Goal: Navigation & Orientation: Find specific page/section

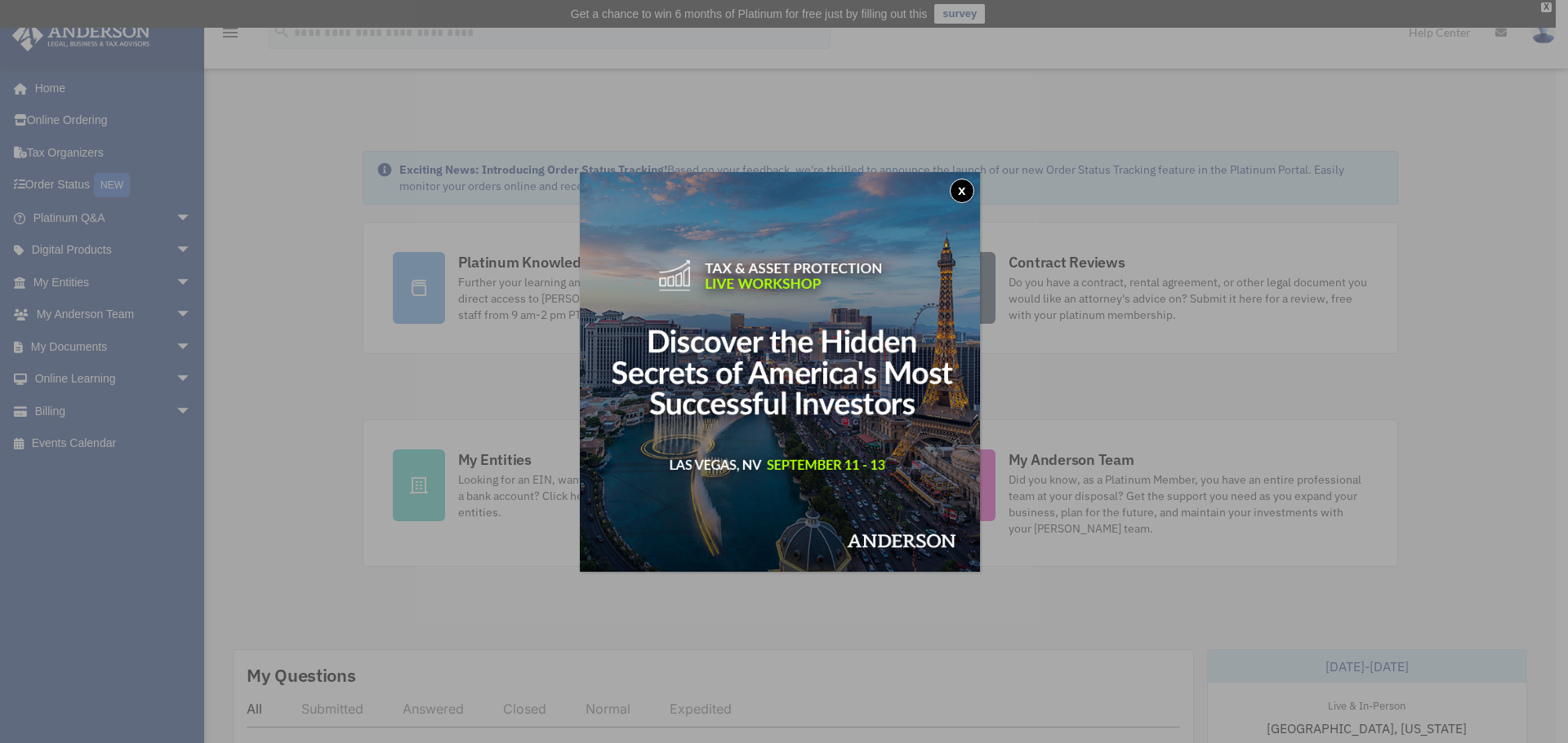
click at [970, 187] on button "x" at bounding box center [961, 190] width 24 height 24
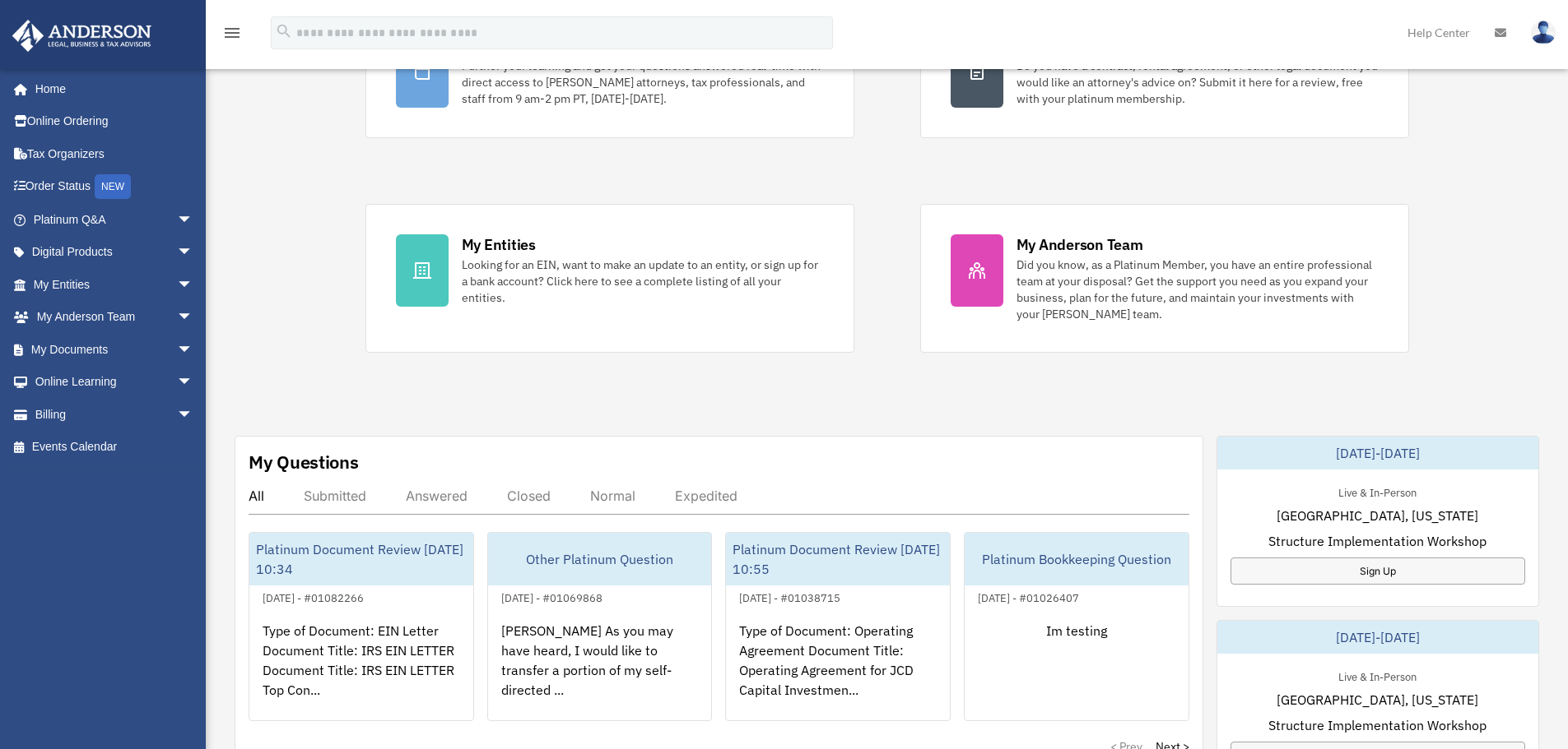
scroll to position [659, 0]
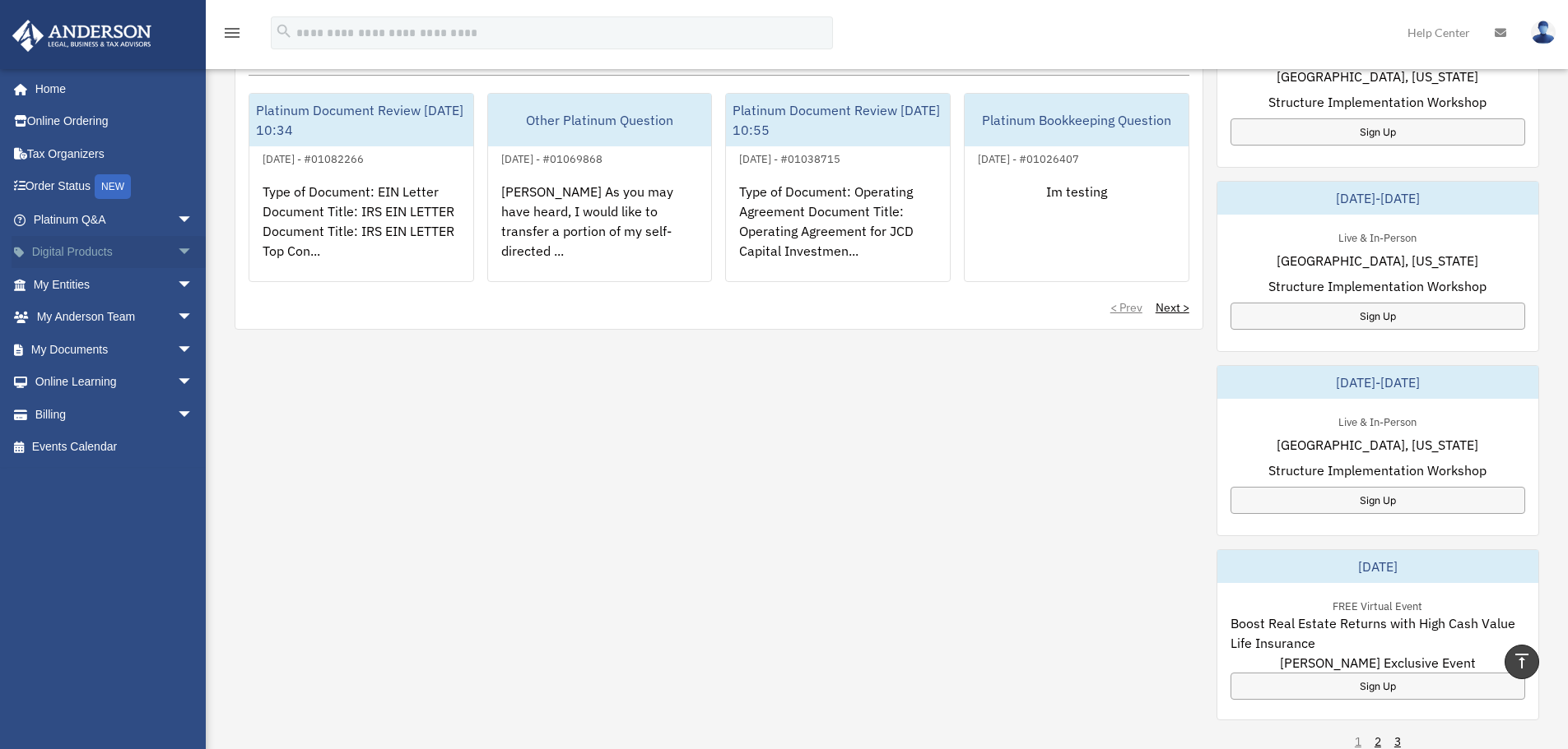
click at [177, 257] on span "arrow_drop_down" at bounding box center [194, 253] width 33 height 34
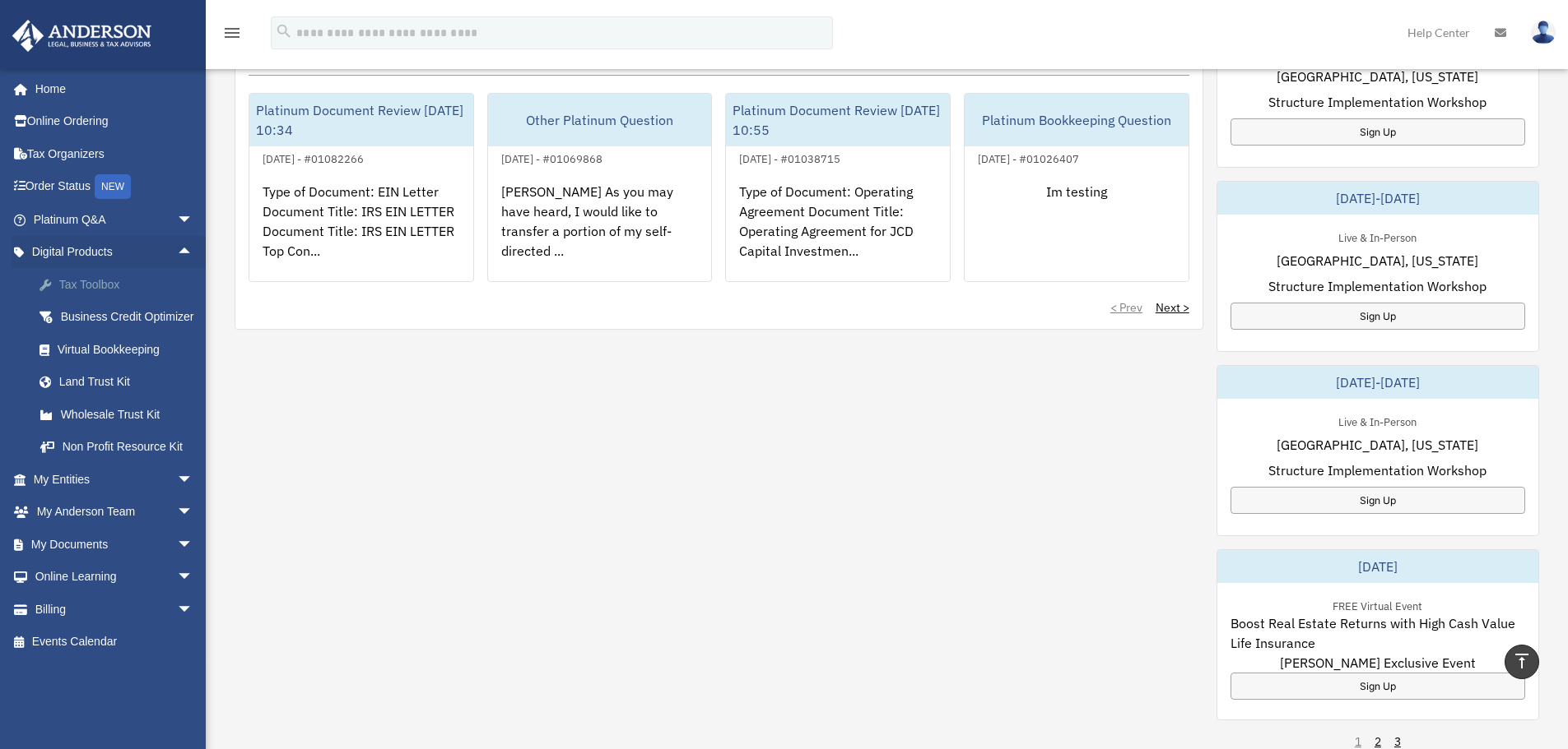
click at [62, 288] on div "Tax Toolbox" at bounding box center [128, 284] width 140 height 20
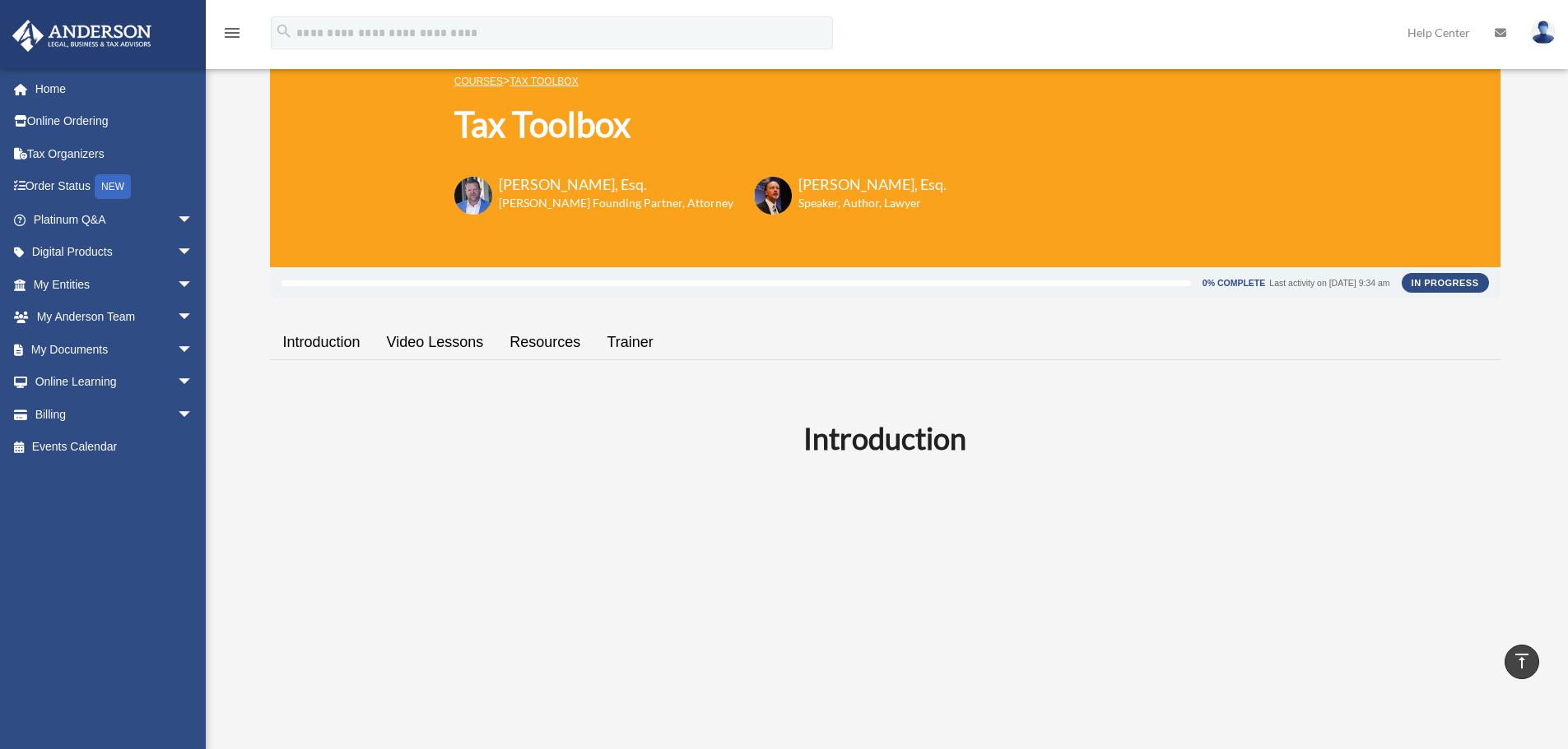
scroll to position [40, 0]
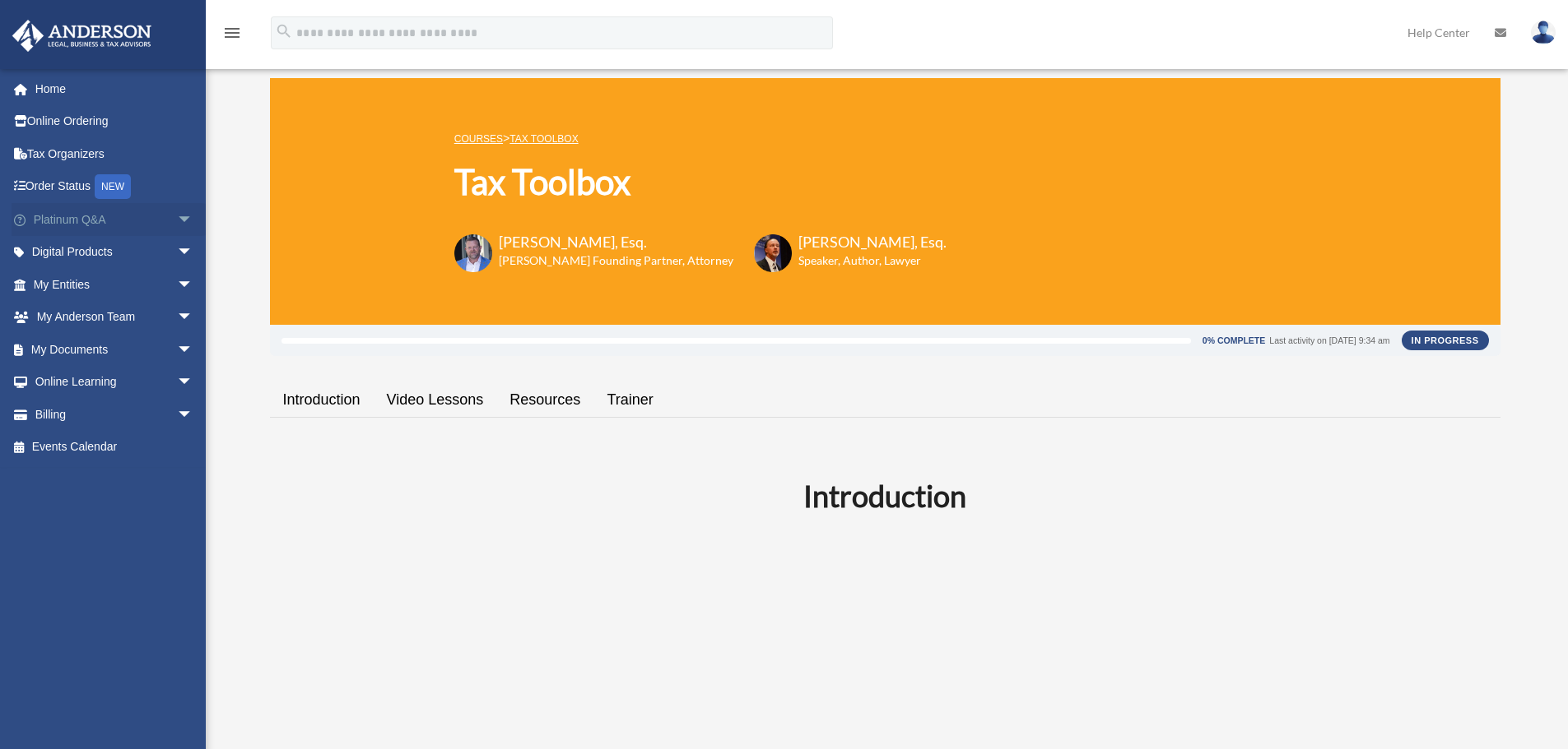
click at [91, 220] on link "Platinum Q&A arrow_drop_down" at bounding box center [115, 220] width 206 height 33
click at [150, 209] on link "Platinum Q&A arrow_drop_down" at bounding box center [115, 220] width 206 height 33
click at [177, 264] on span "arrow_drop_down" at bounding box center [194, 253] width 33 height 34
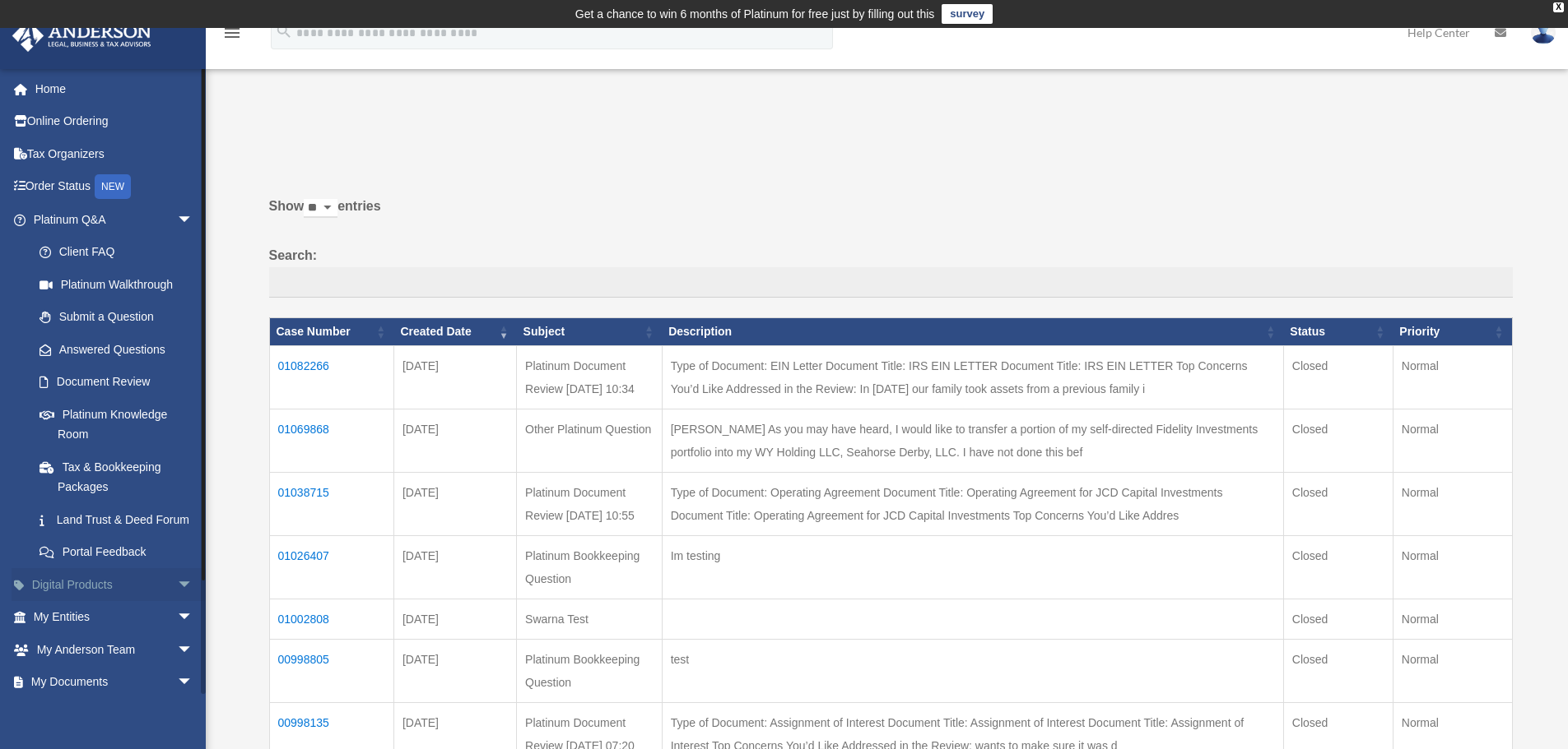
click at [122, 599] on link "Digital Products arrow_drop_down" at bounding box center [115, 585] width 206 height 33
click at [177, 602] on span "arrow_drop_down" at bounding box center [194, 585] width 33 height 34
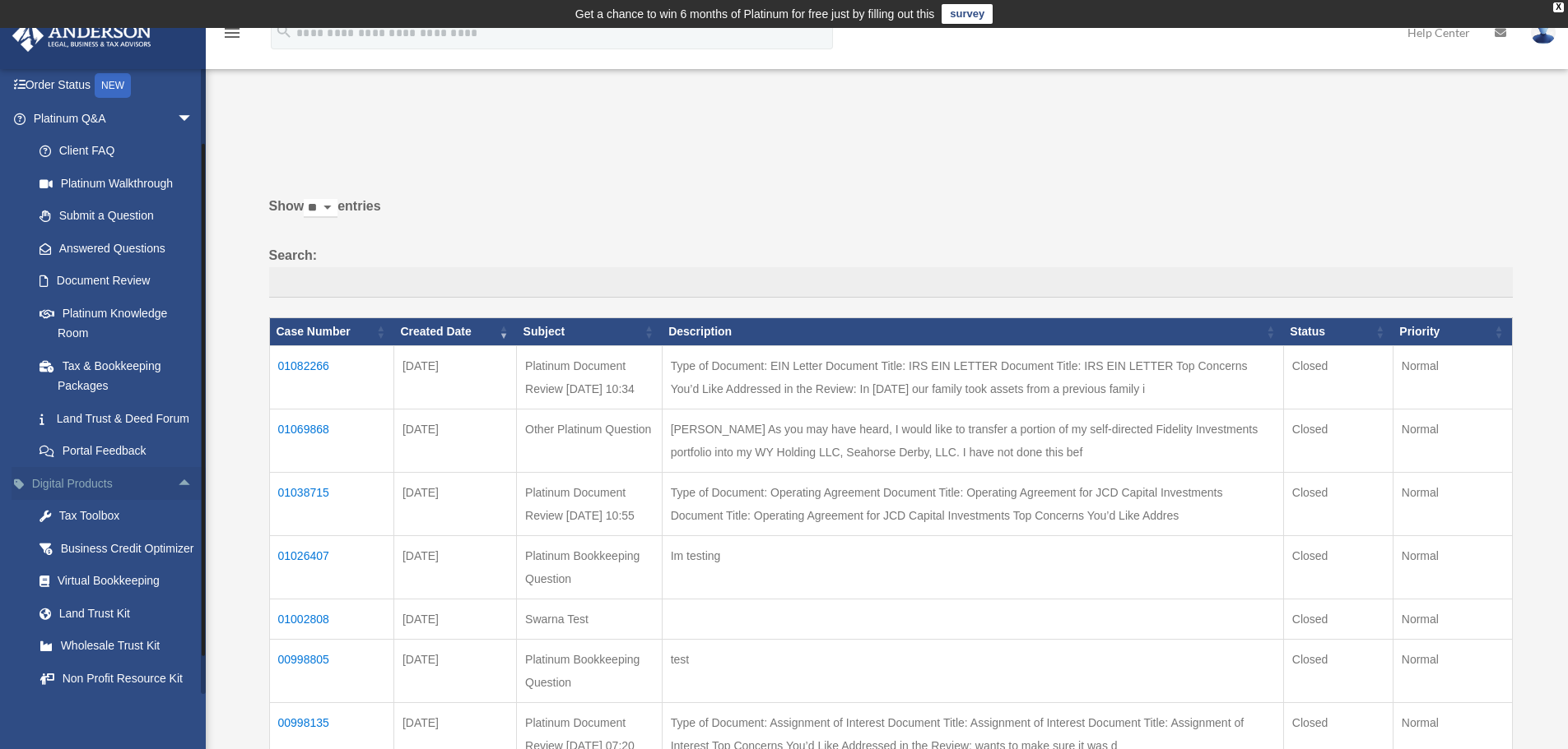
scroll to position [247, 0]
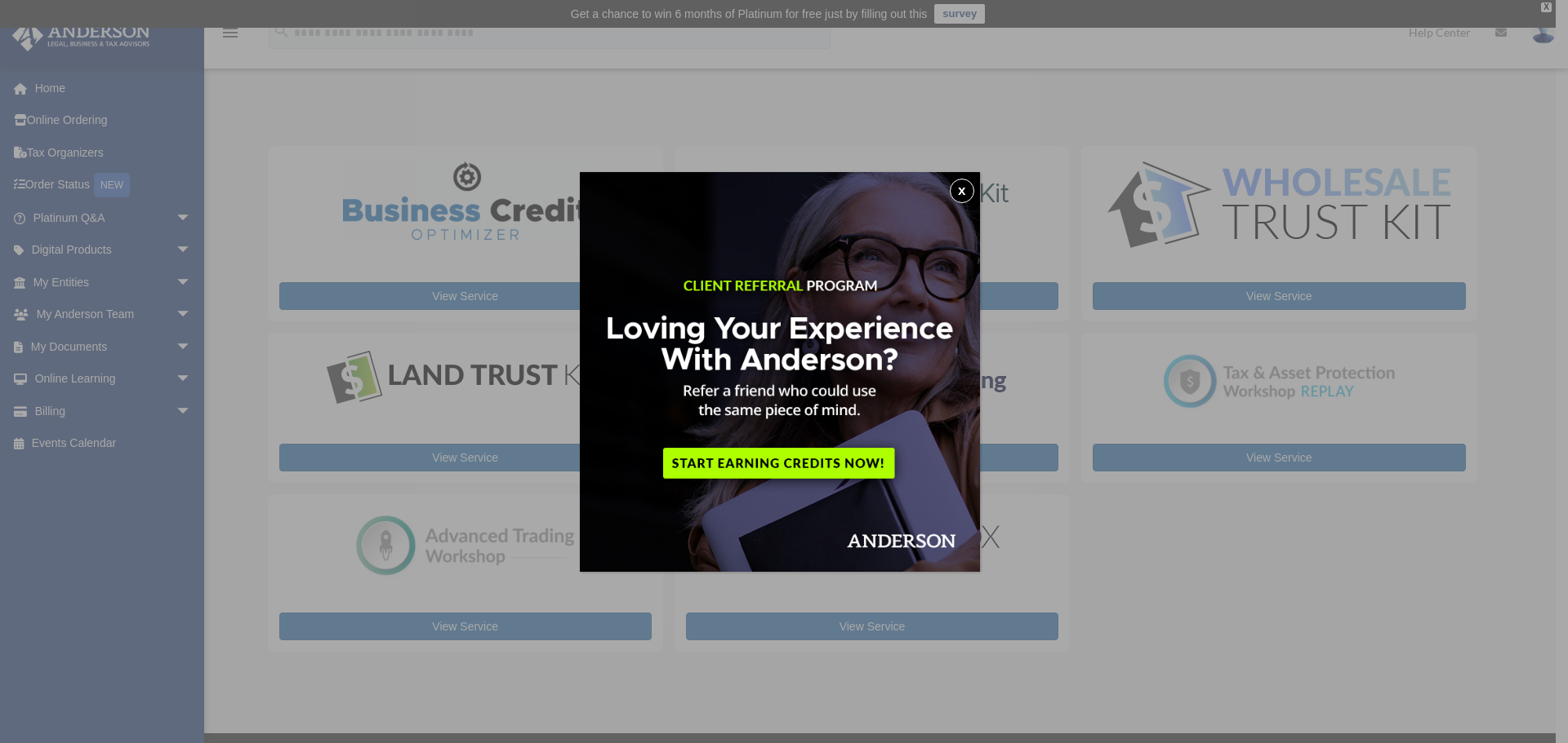
click at [168, 250] on div "x" at bounding box center [784, 372] width 1568 height 743
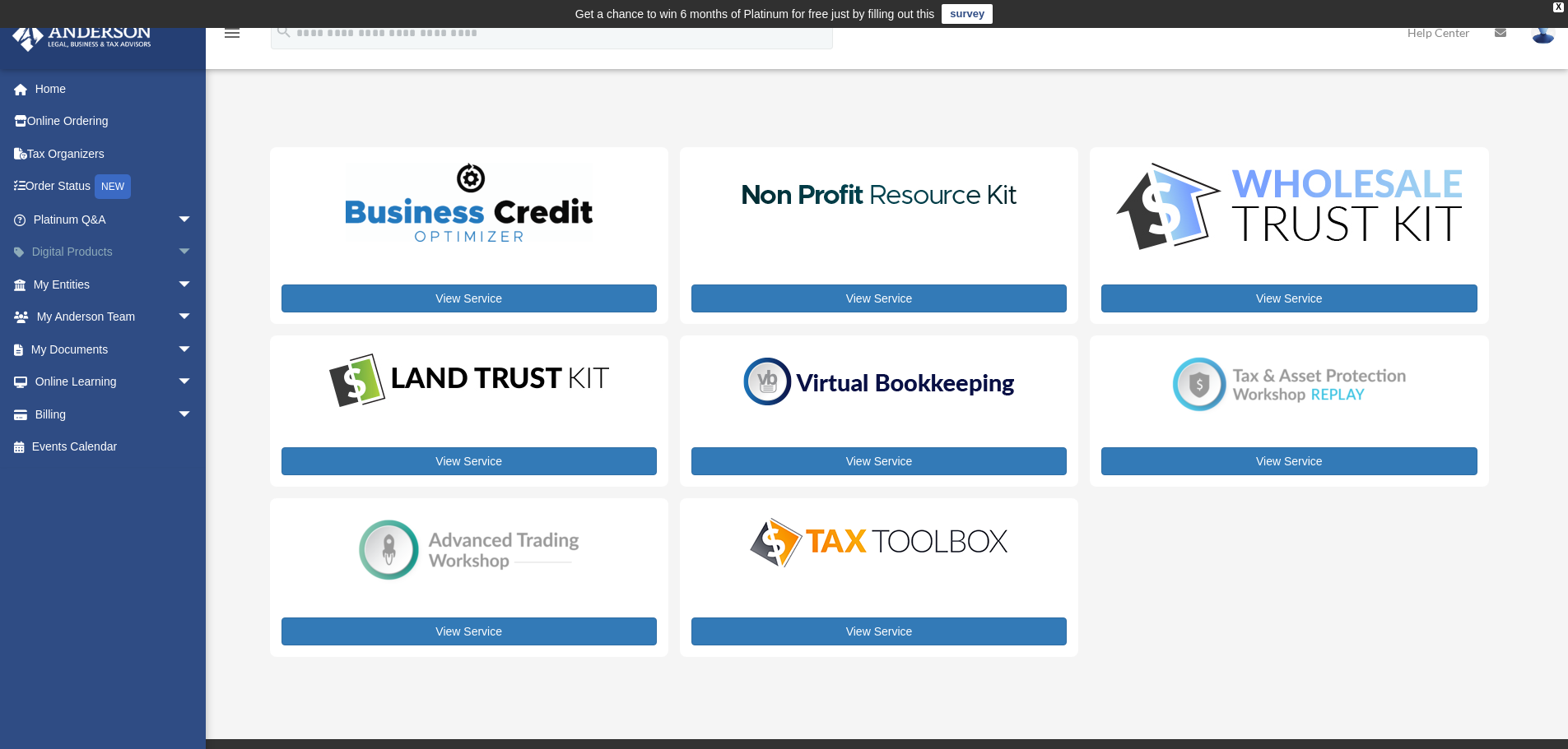
click at [177, 253] on span "arrow_drop_down" at bounding box center [194, 253] width 33 height 34
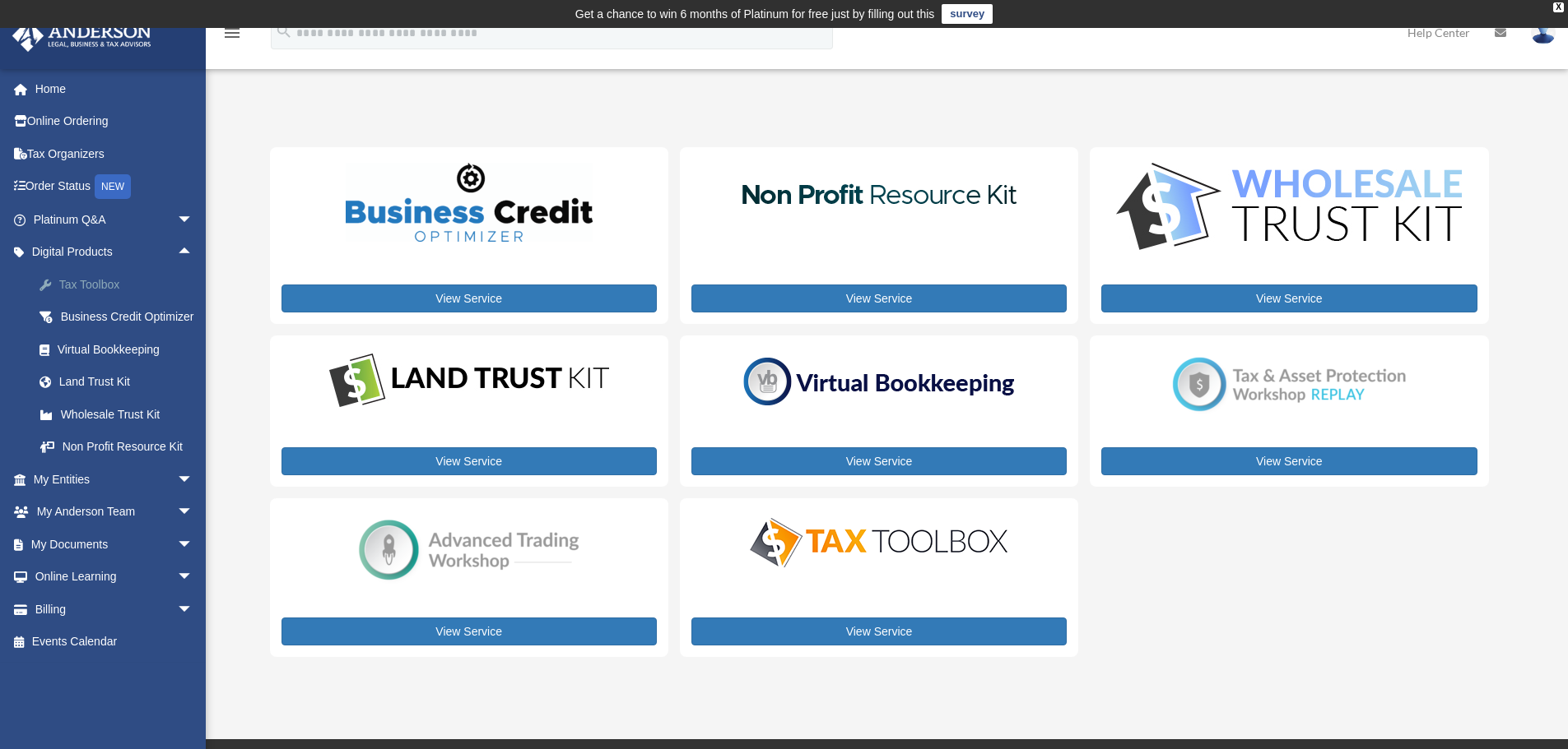
click at [72, 288] on div "Tax Toolbox" at bounding box center [128, 284] width 140 height 20
